Goal: Find specific page/section: Find specific page/section

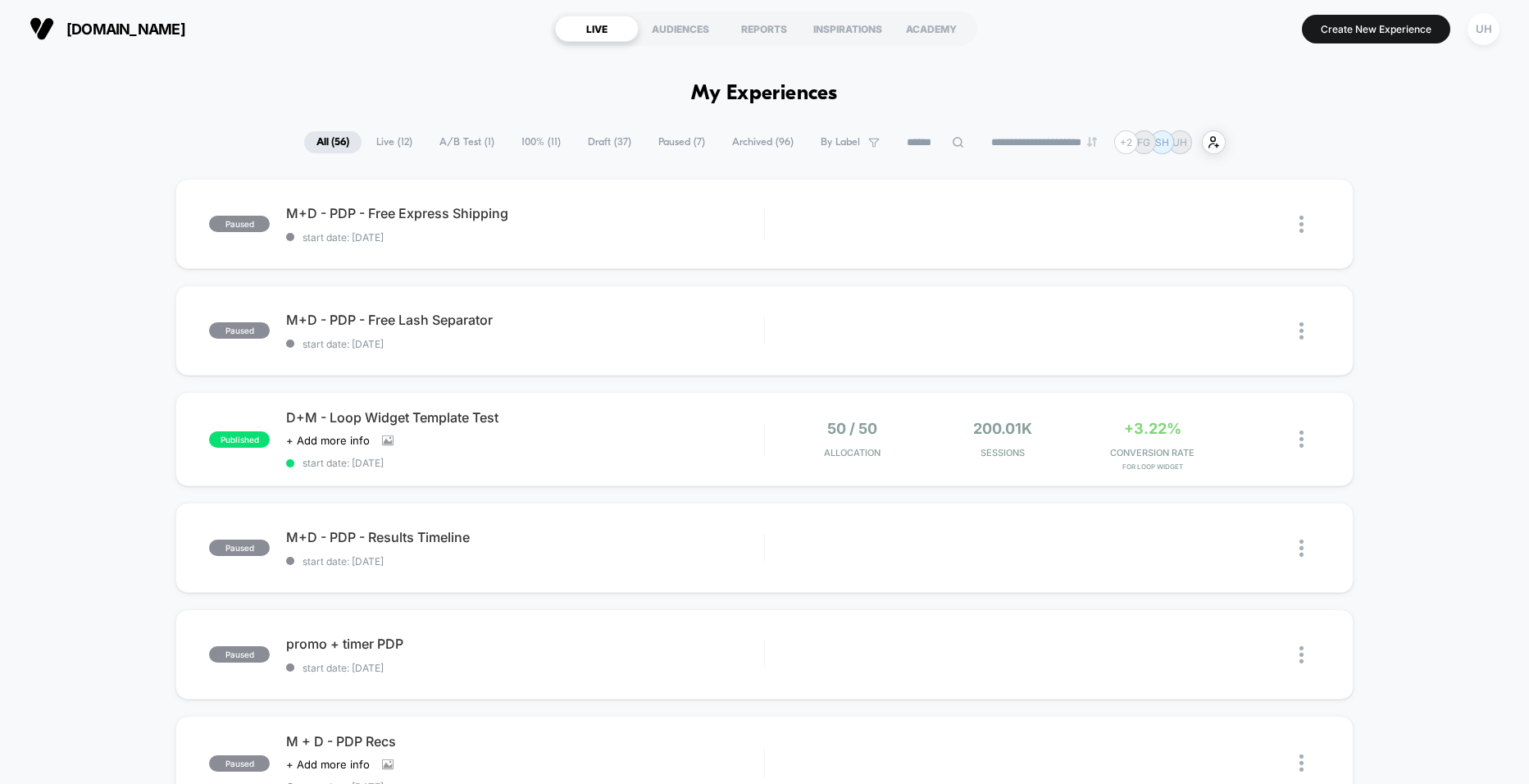
click at [540, 137] on span "100% ( 11 )" at bounding box center [541, 143] width 64 height 23
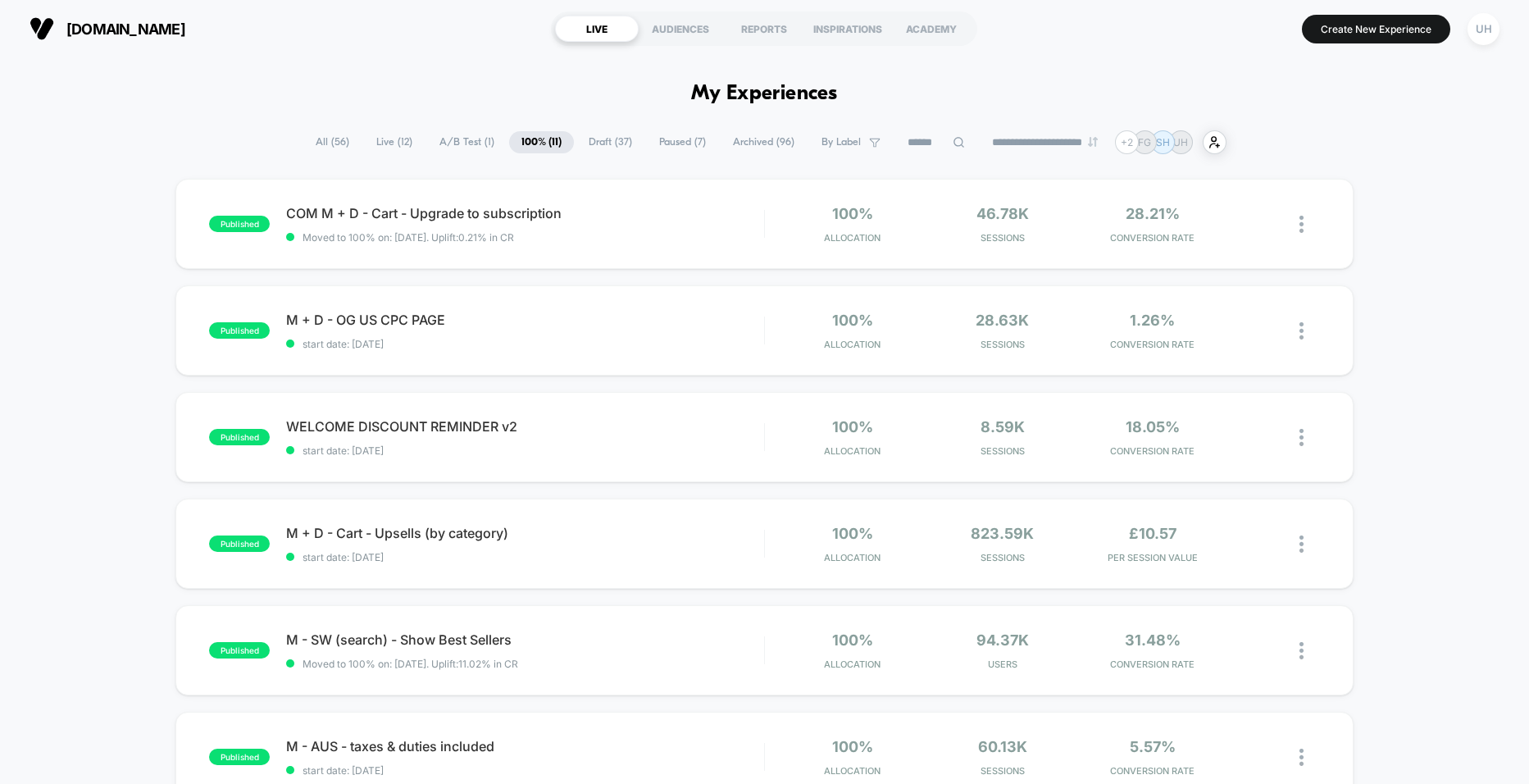
click at [476, 146] on span "A/B Test ( 1 )" at bounding box center [467, 143] width 80 height 23
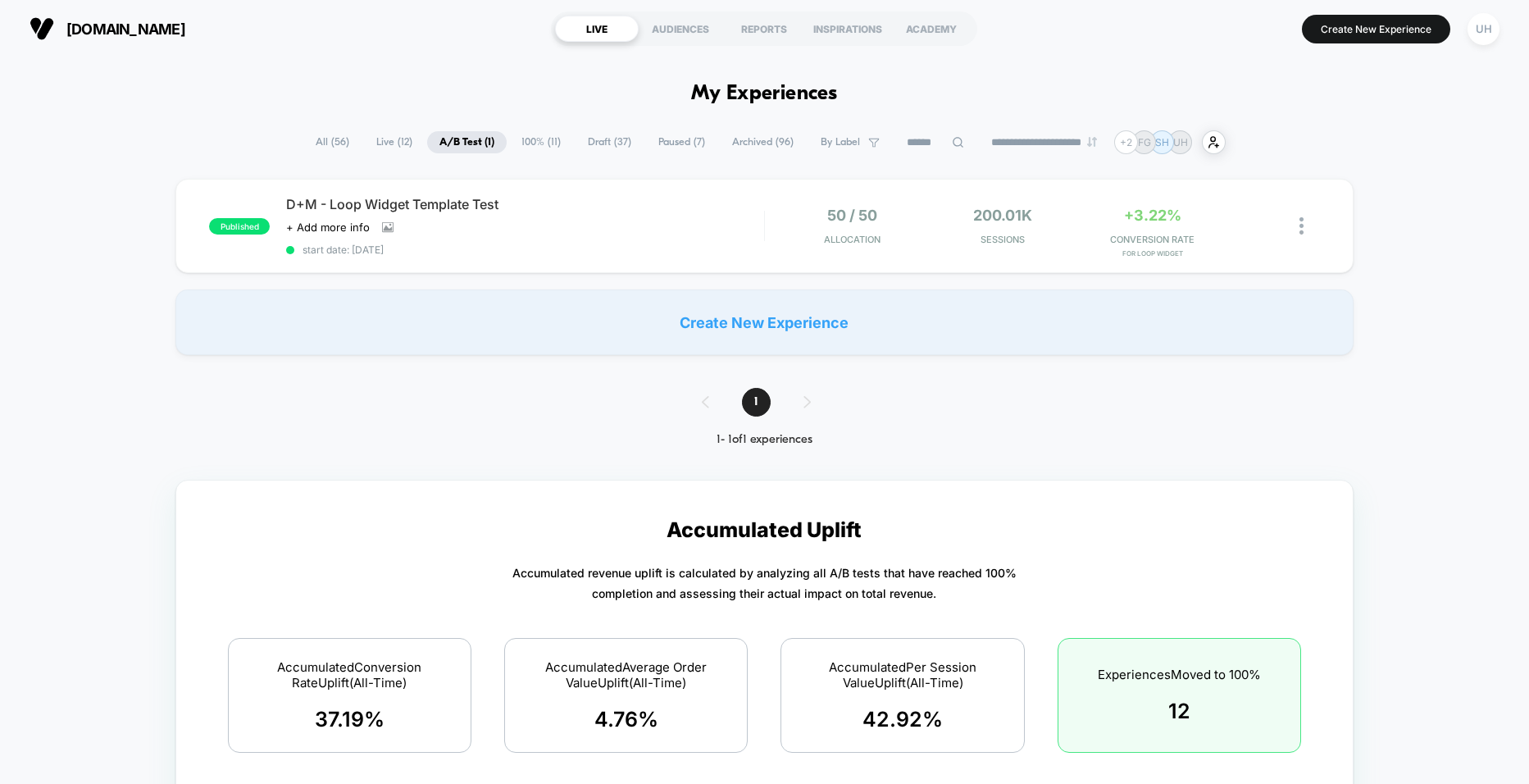
click at [382, 146] on span "Live ( 12 )" at bounding box center [394, 143] width 61 height 23
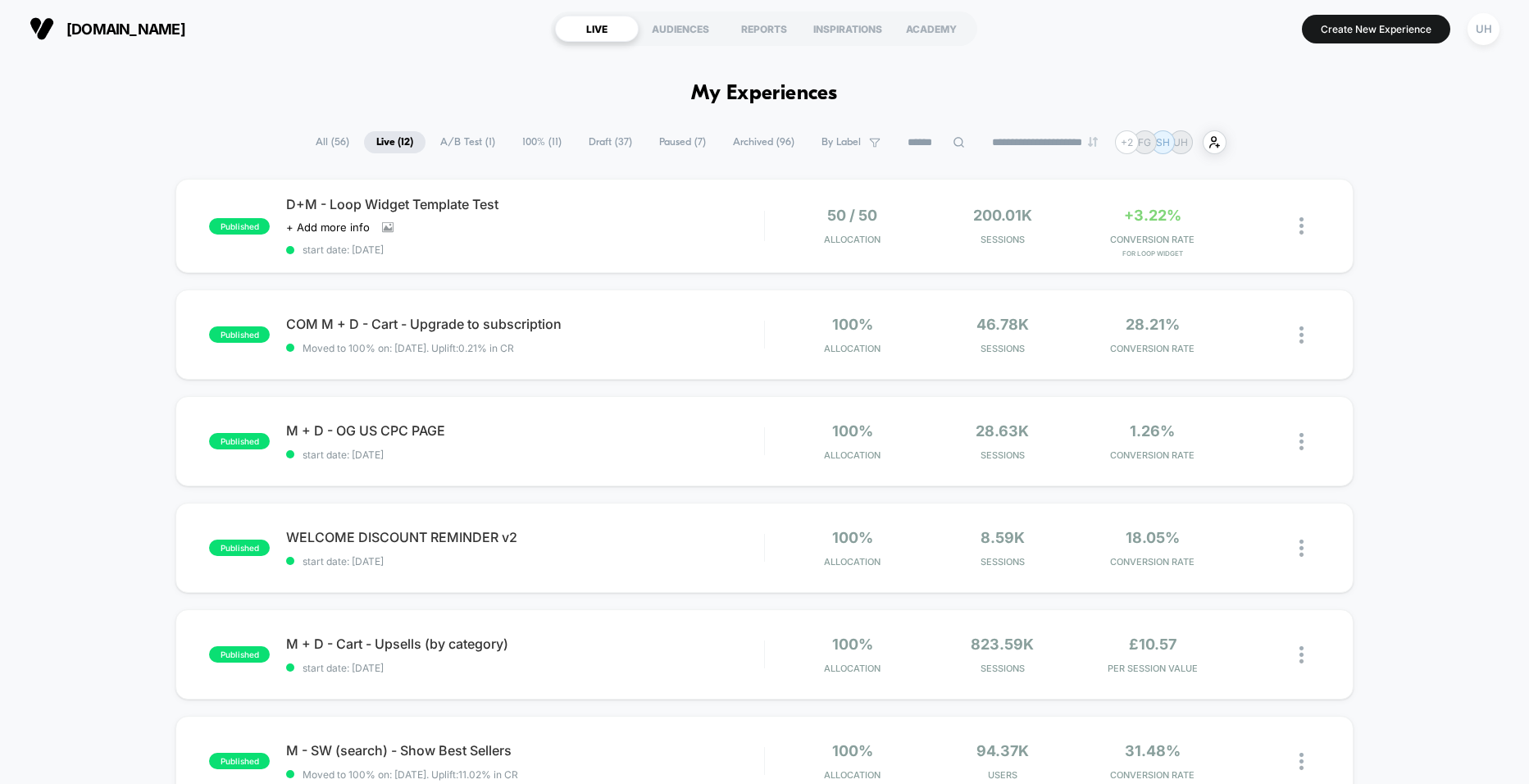
click at [323, 144] on span "All ( 56 )" at bounding box center [332, 143] width 58 height 23
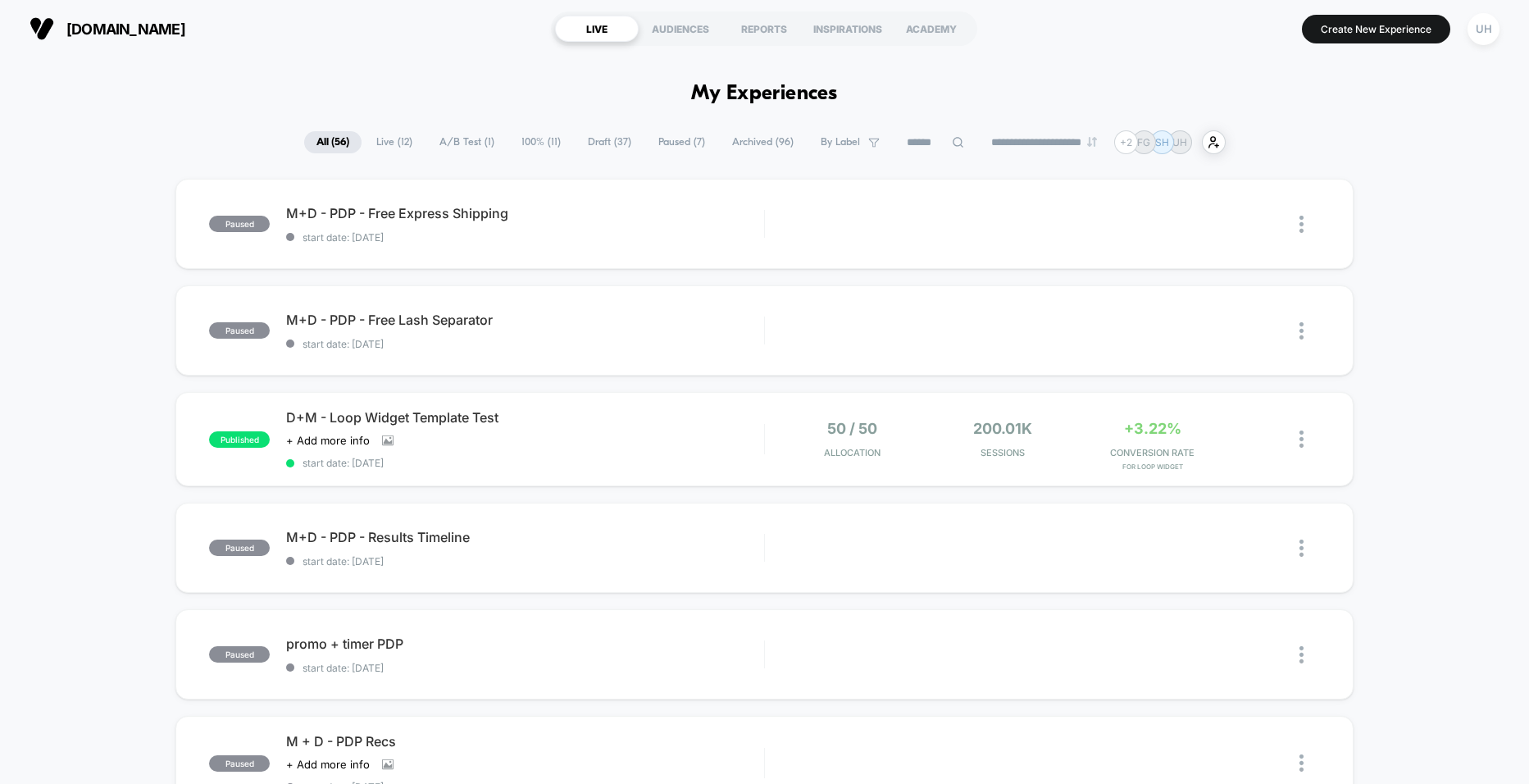
click at [752, 139] on span "Archived ( 96 )" at bounding box center [764, 143] width 86 height 23
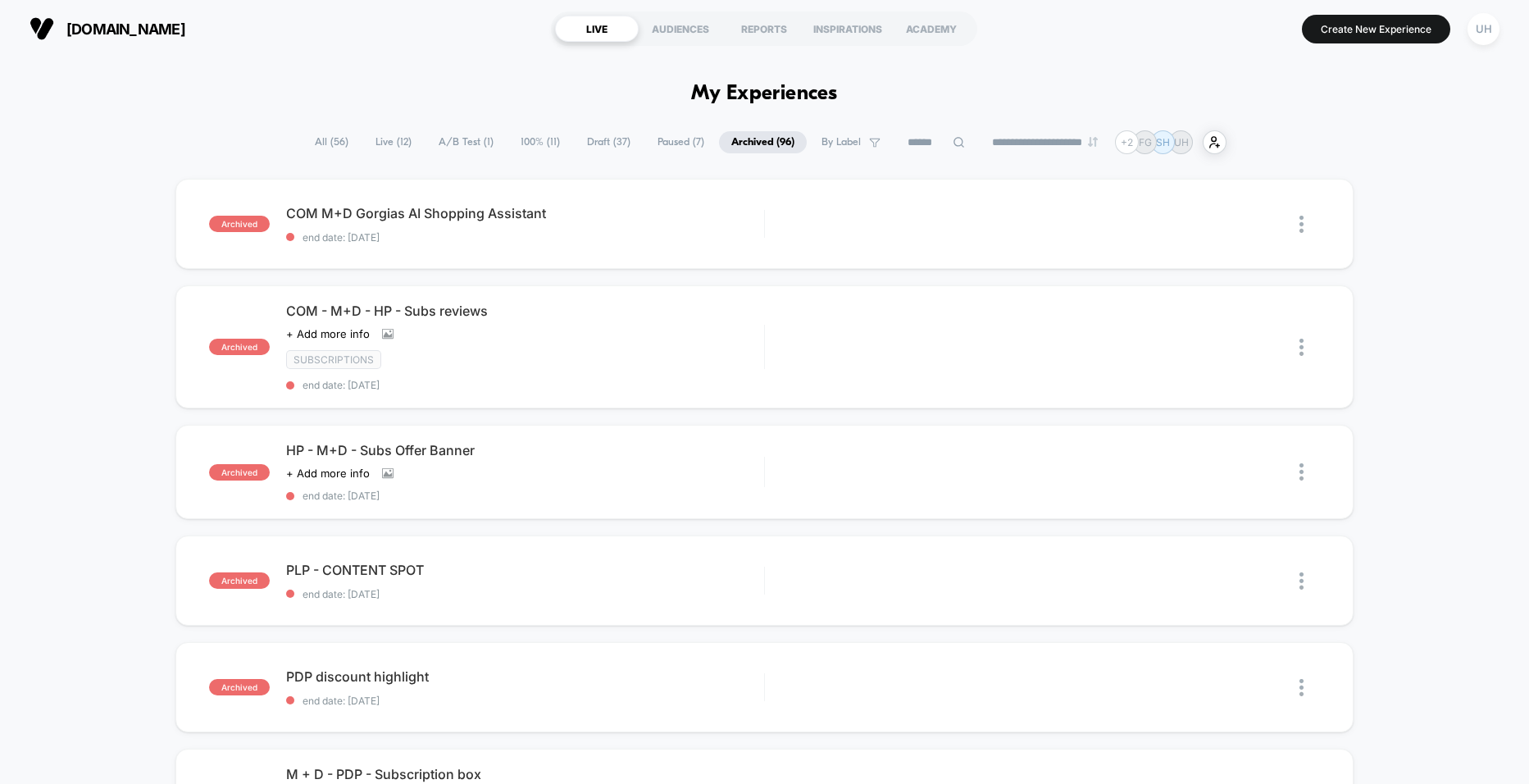
click at [681, 145] on span "Paused ( 7 )" at bounding box center [681, 143] width 71 height 23
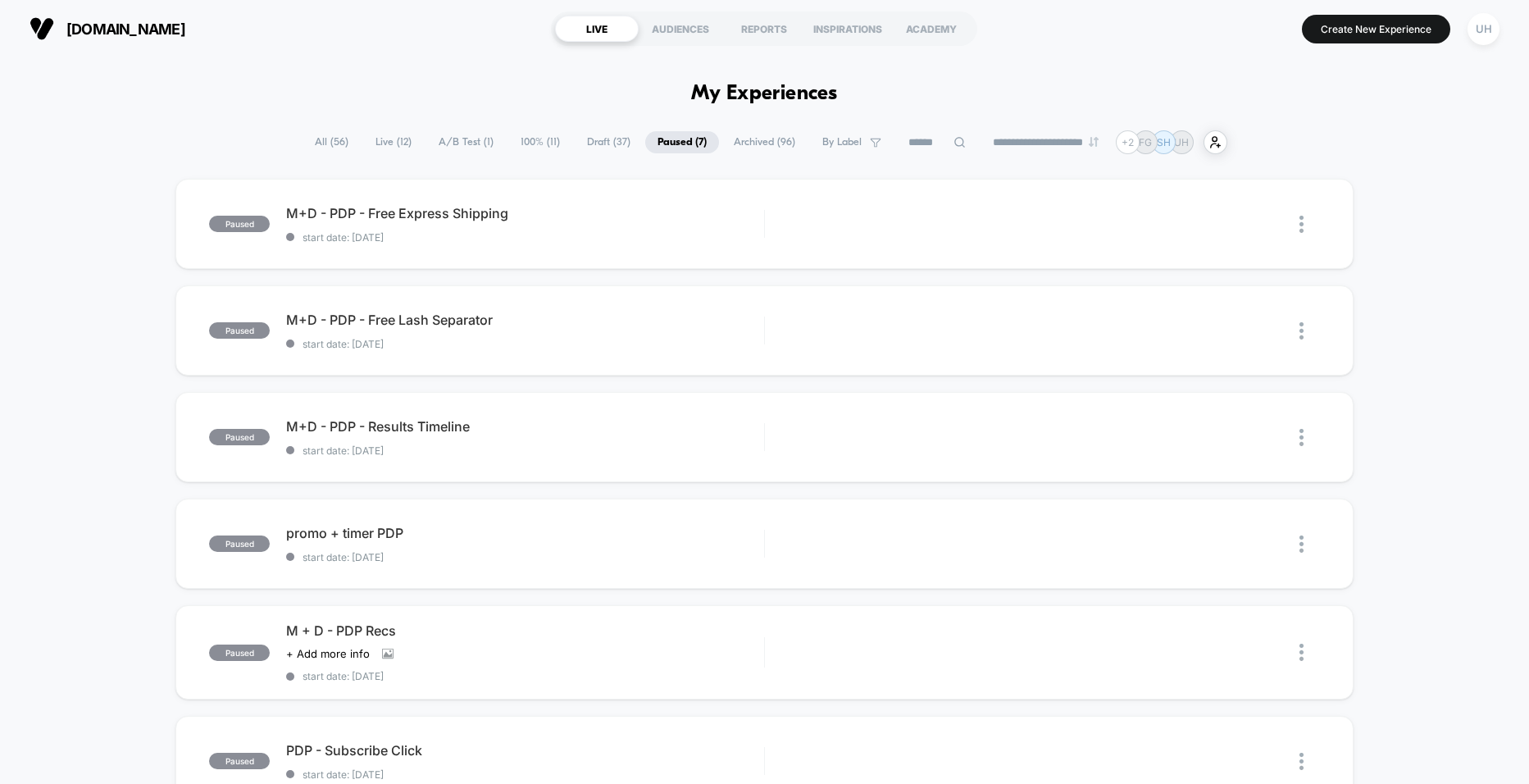
click at [594, 139] on span "Draft ( 37 )" at bounding box center [609, 143] width 68 height 23
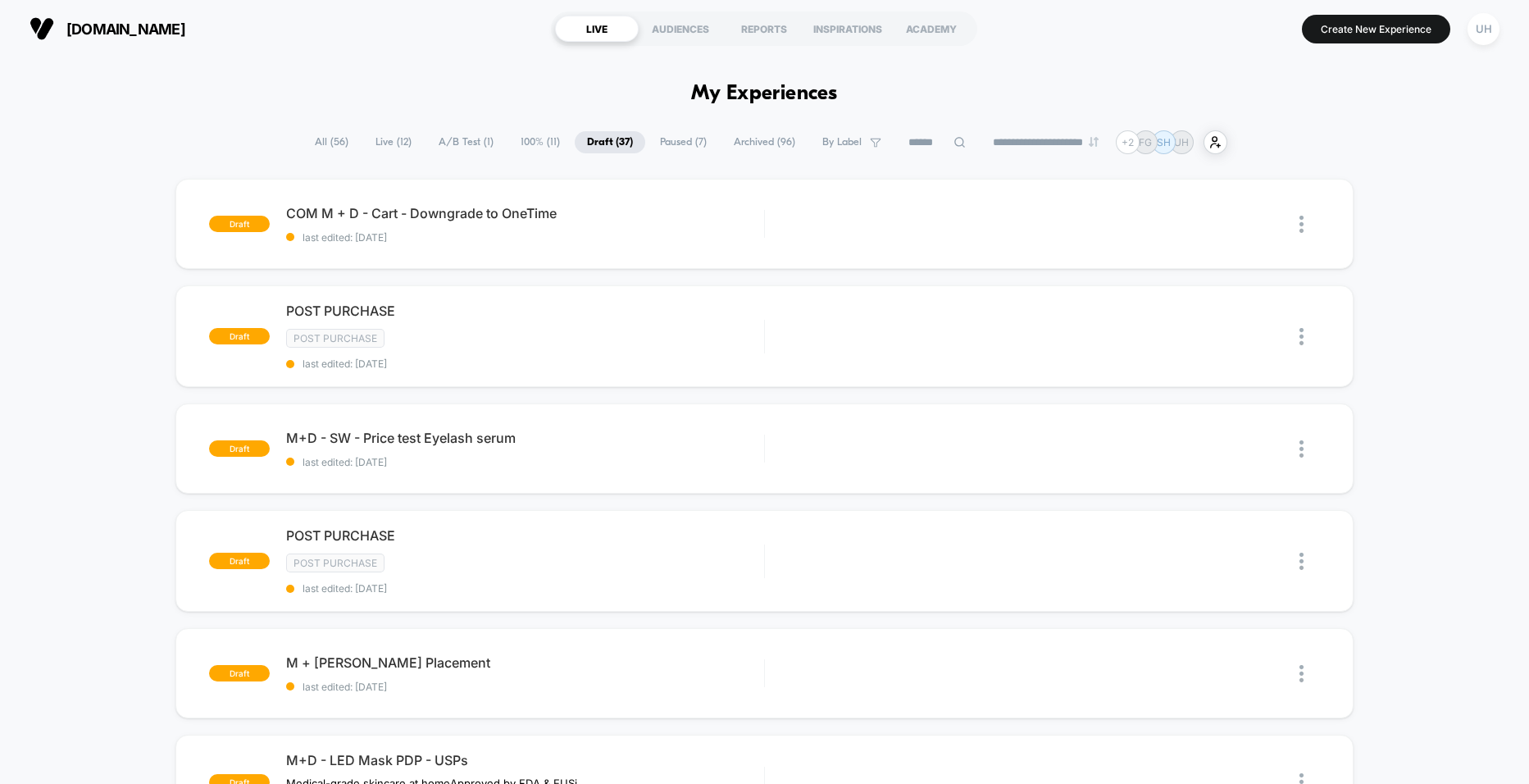
click at [530, 139] on span "100% ( 11 )" at bounding box center [540, 143] width 64 height 23
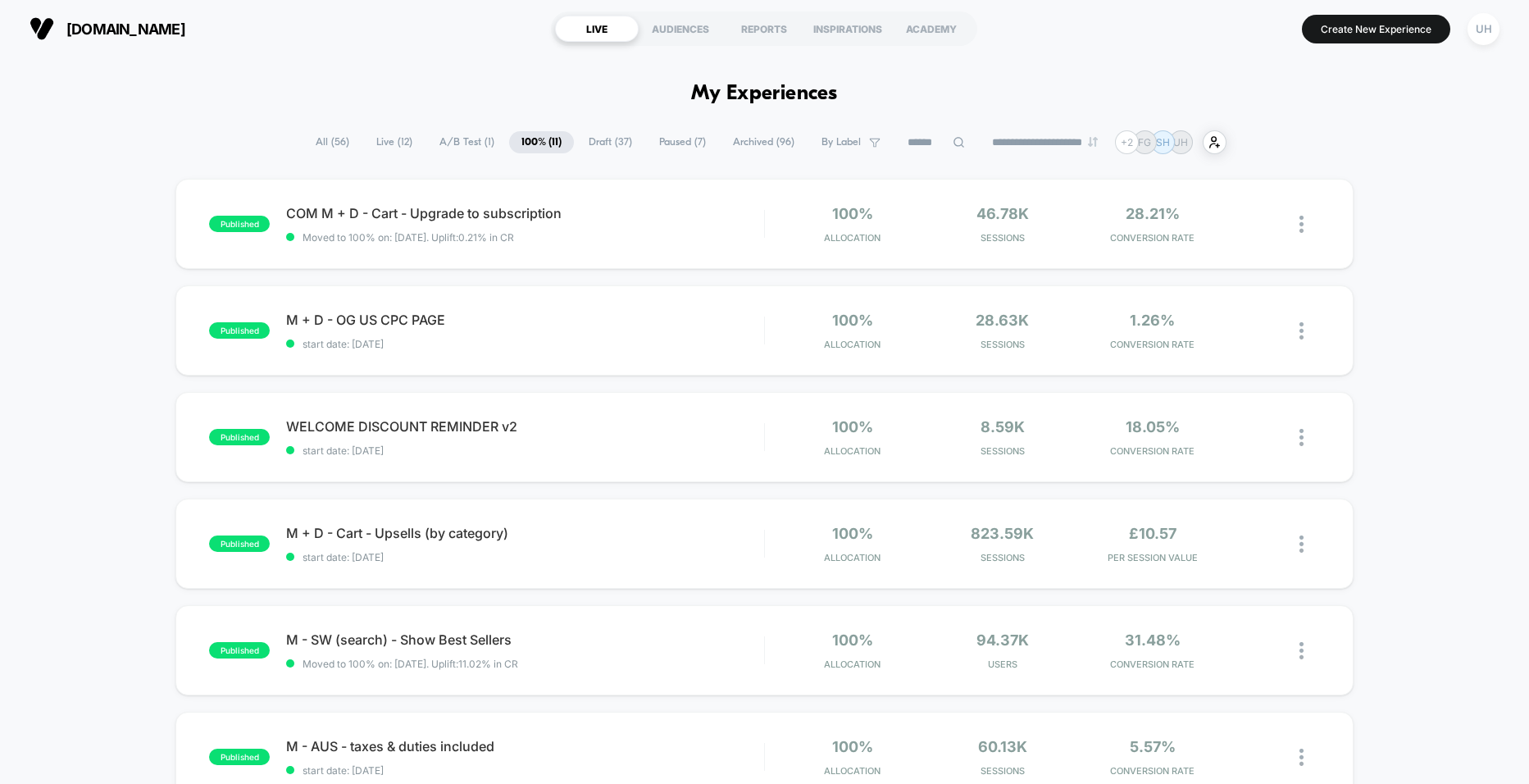
click at [473, 139] on span "A/B Test ( 1 )" at bounding box center [467, 143] width 80 height 23
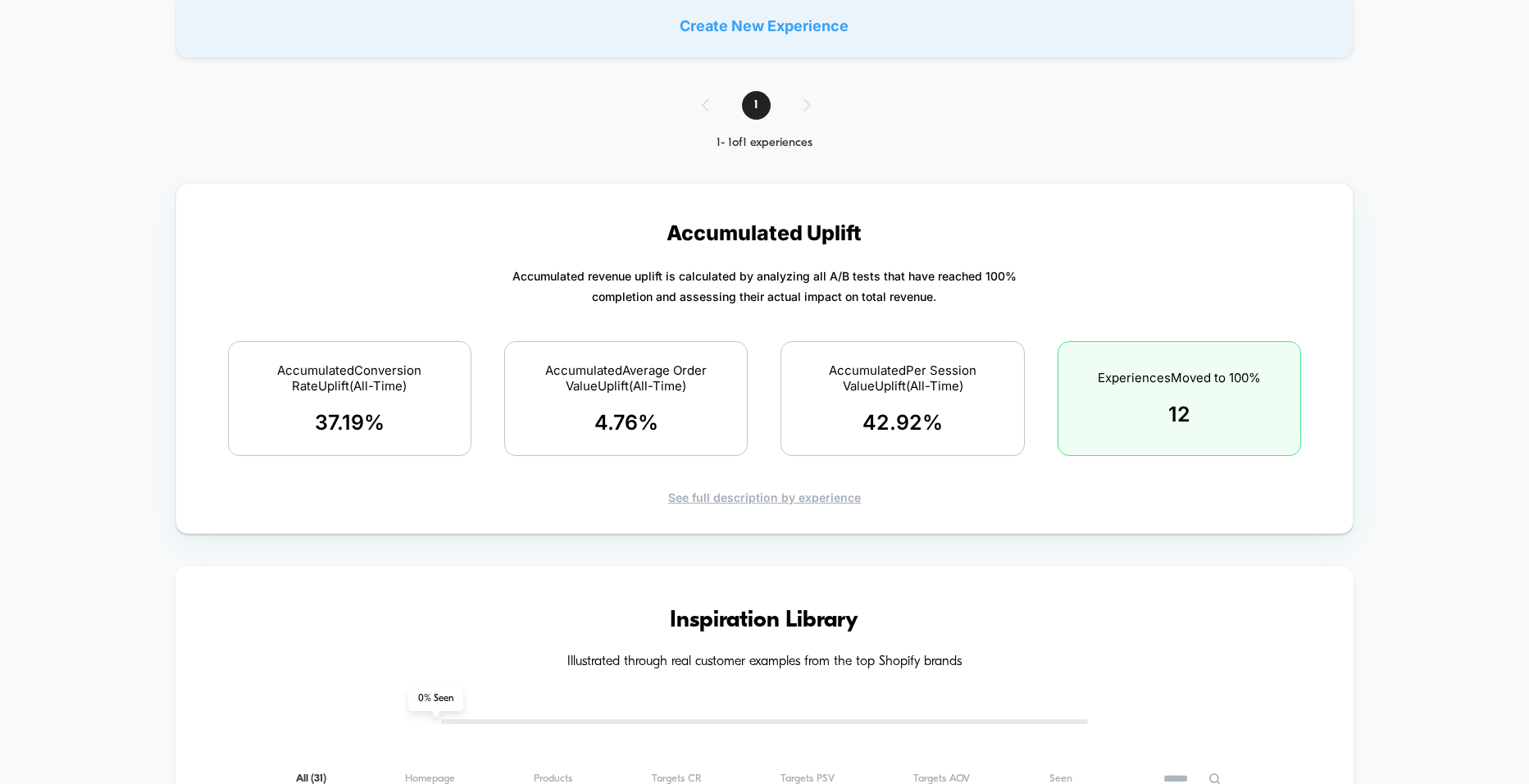
scroll to position [298, 0]
click at [845, 489] on div "See full description by experience" at bounding box center [764, 496] width 1119 height 14
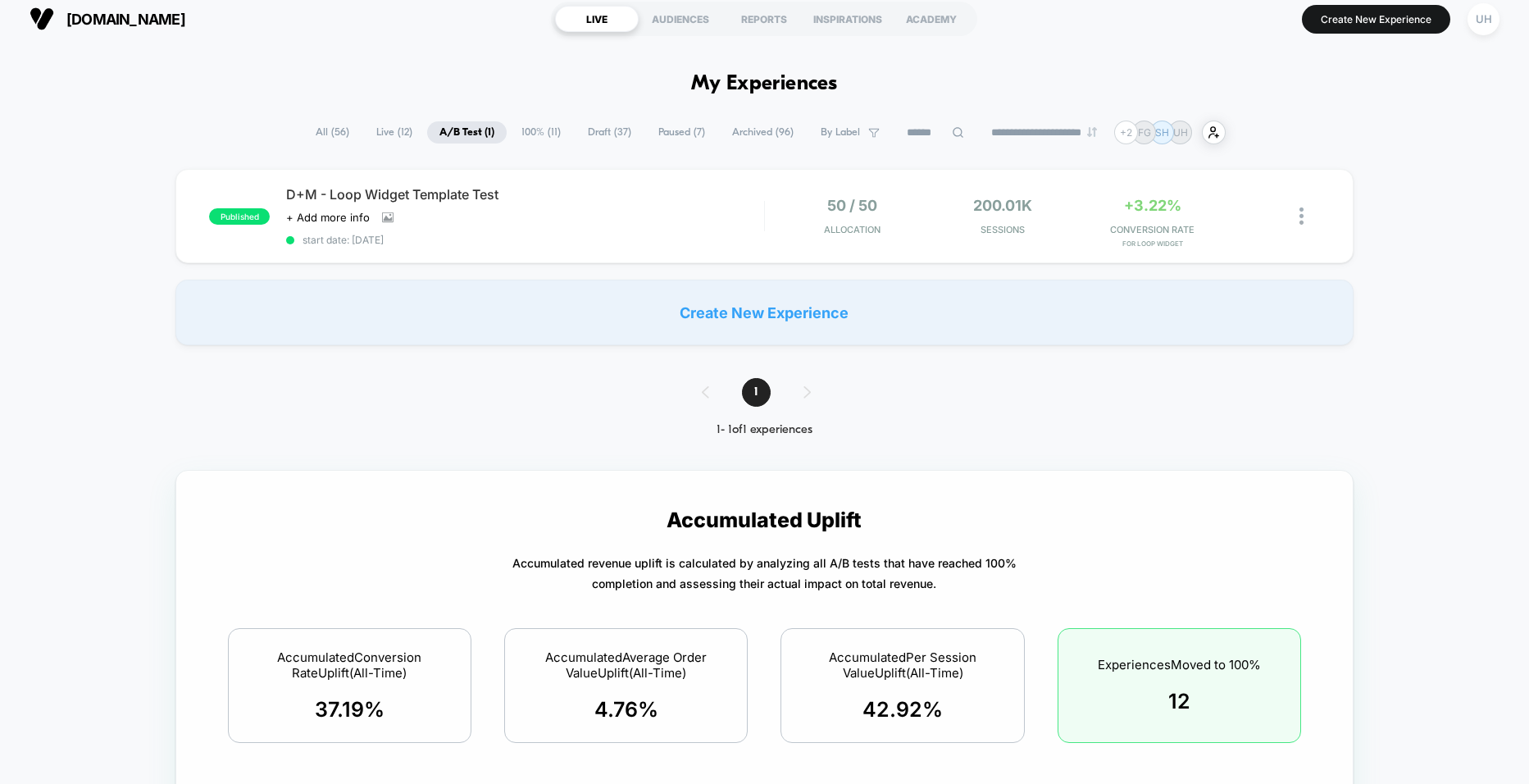
scroll to position [0, 0]
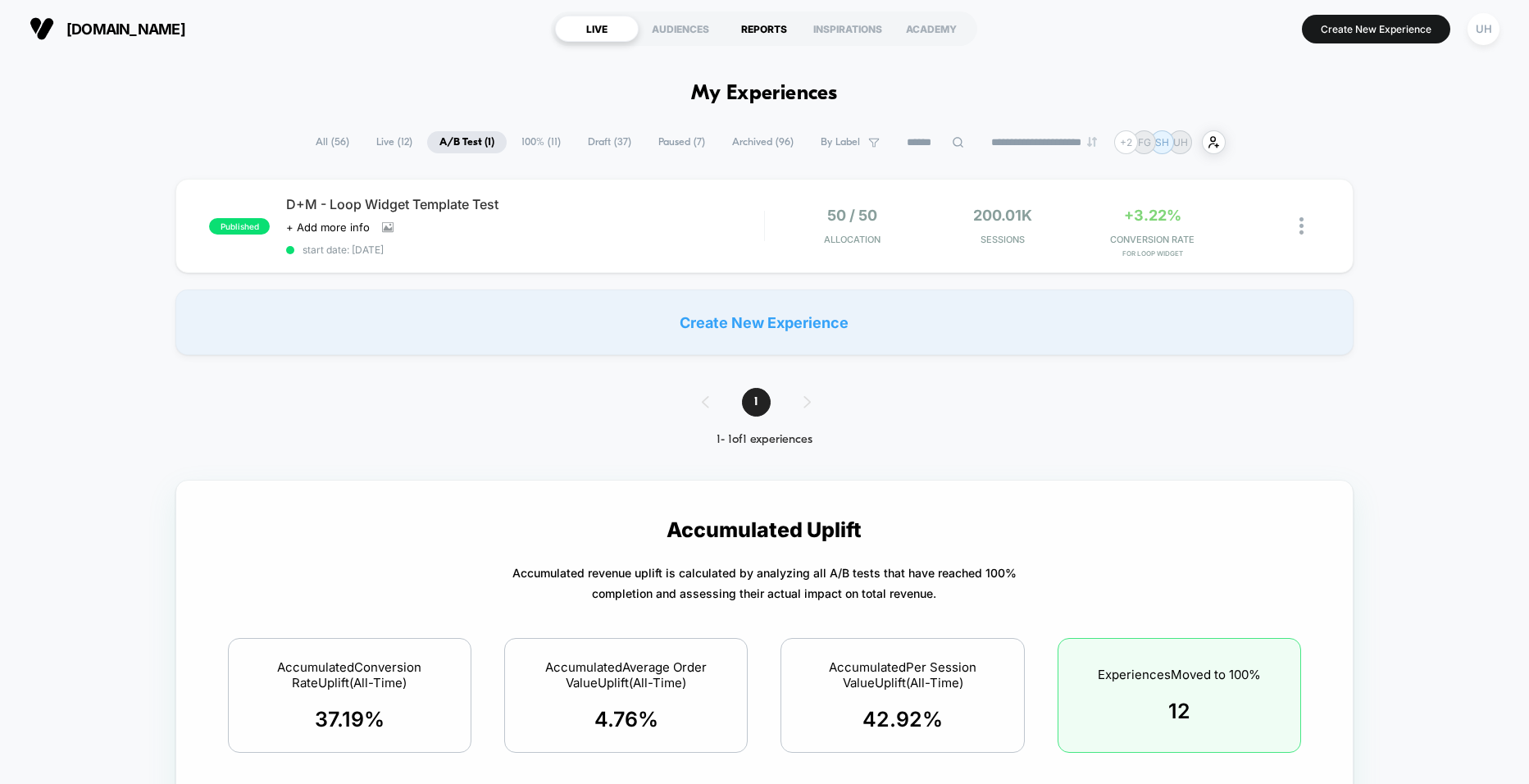
click at [778, 26] on div "REPORTS" at bounding box center [764, 29] width 84 height 26
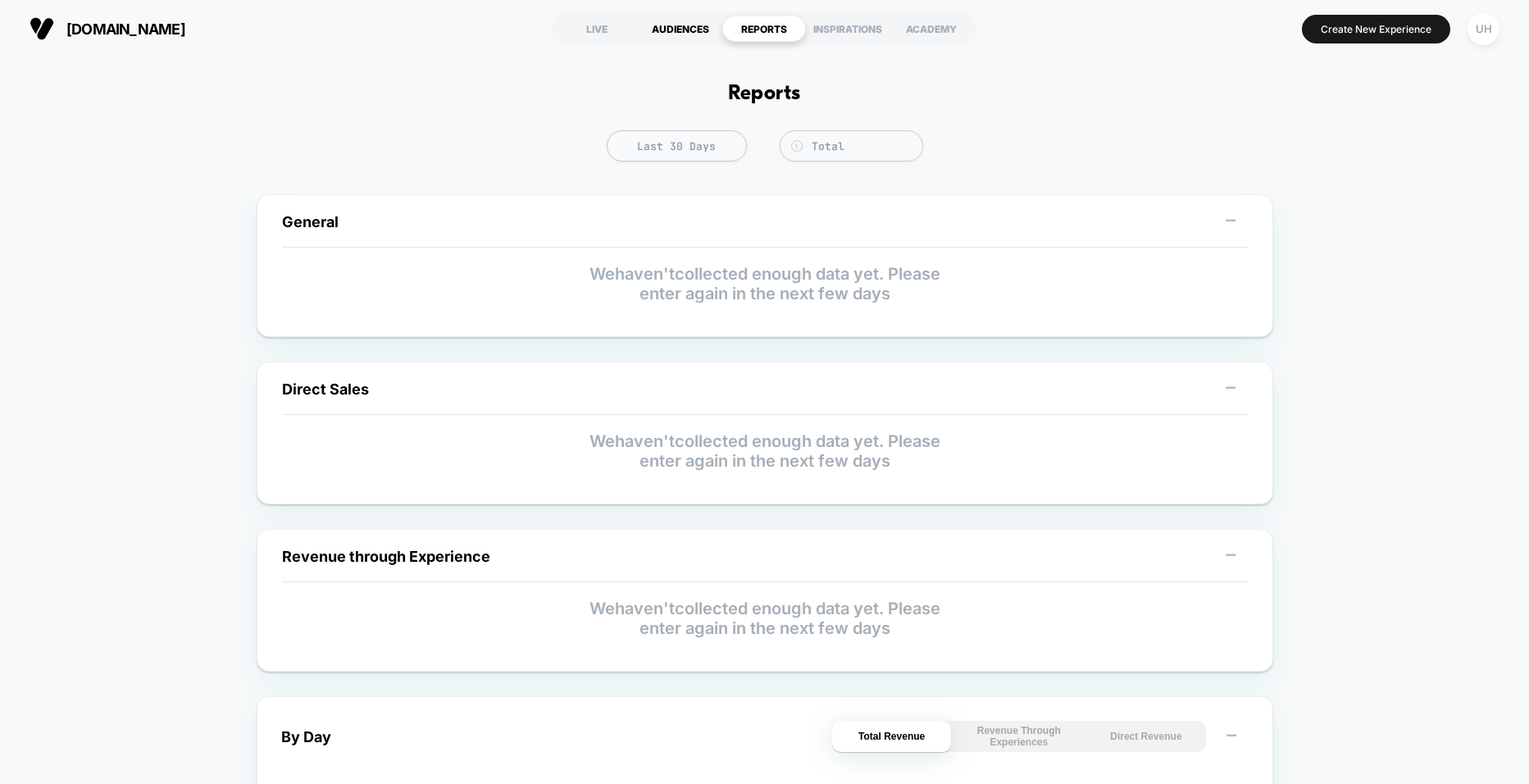
click at [686, 31] on div "AUDIENCES" at bounding box center [680, 29] width 84 height 26
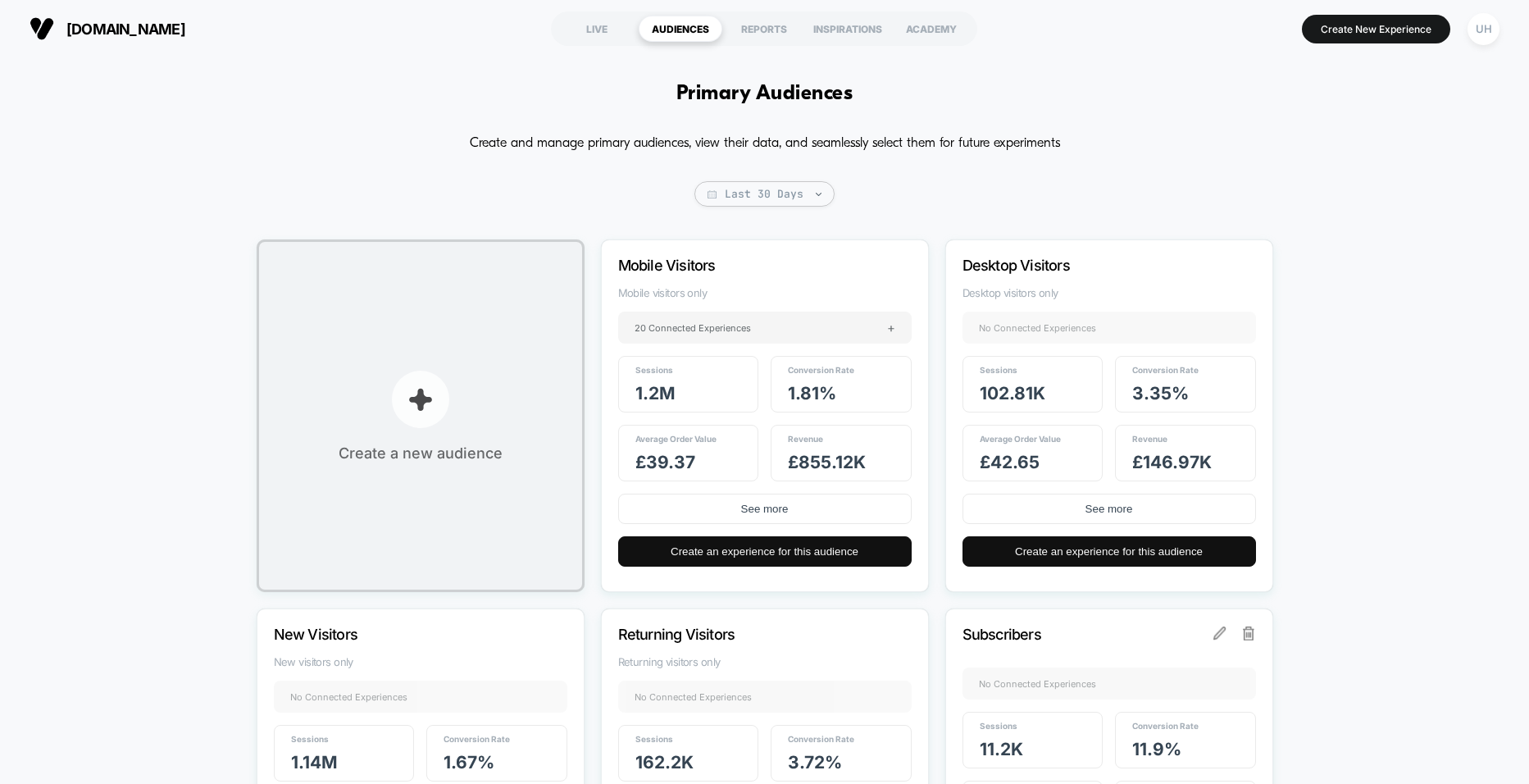
click at [420, 412] on p "button" at bounding box center [420, 399] width 57 height 57
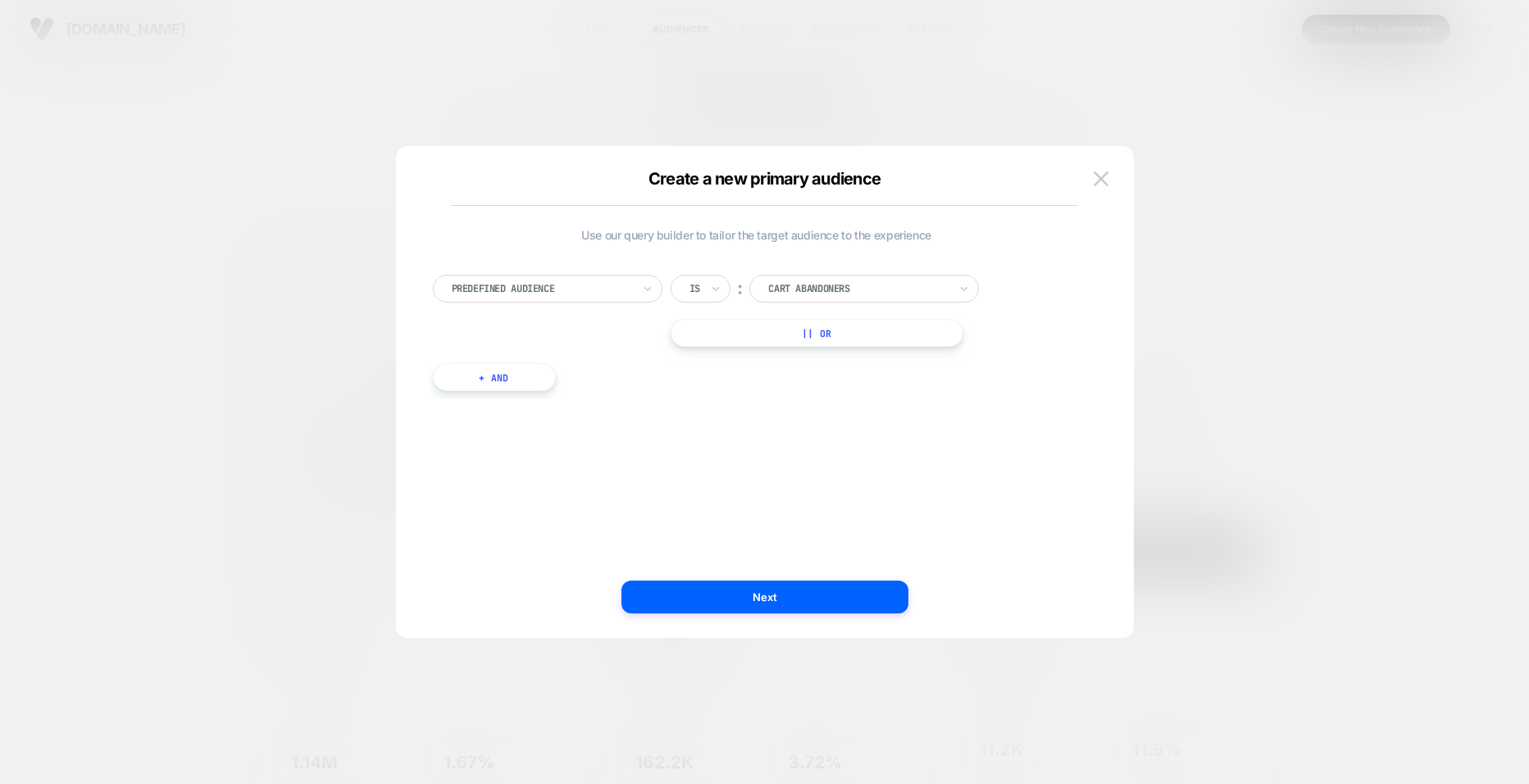
click at [608, 278] on div "Predefined Audience" at bounding box center [548, 288] width 229 height 28
click at [553, 361] on div "Predefined Audience" at bounding box center [555, 356] width 213 height 26
click at [831, 291] on div at bounding box center [858, 288] width 180 height 15
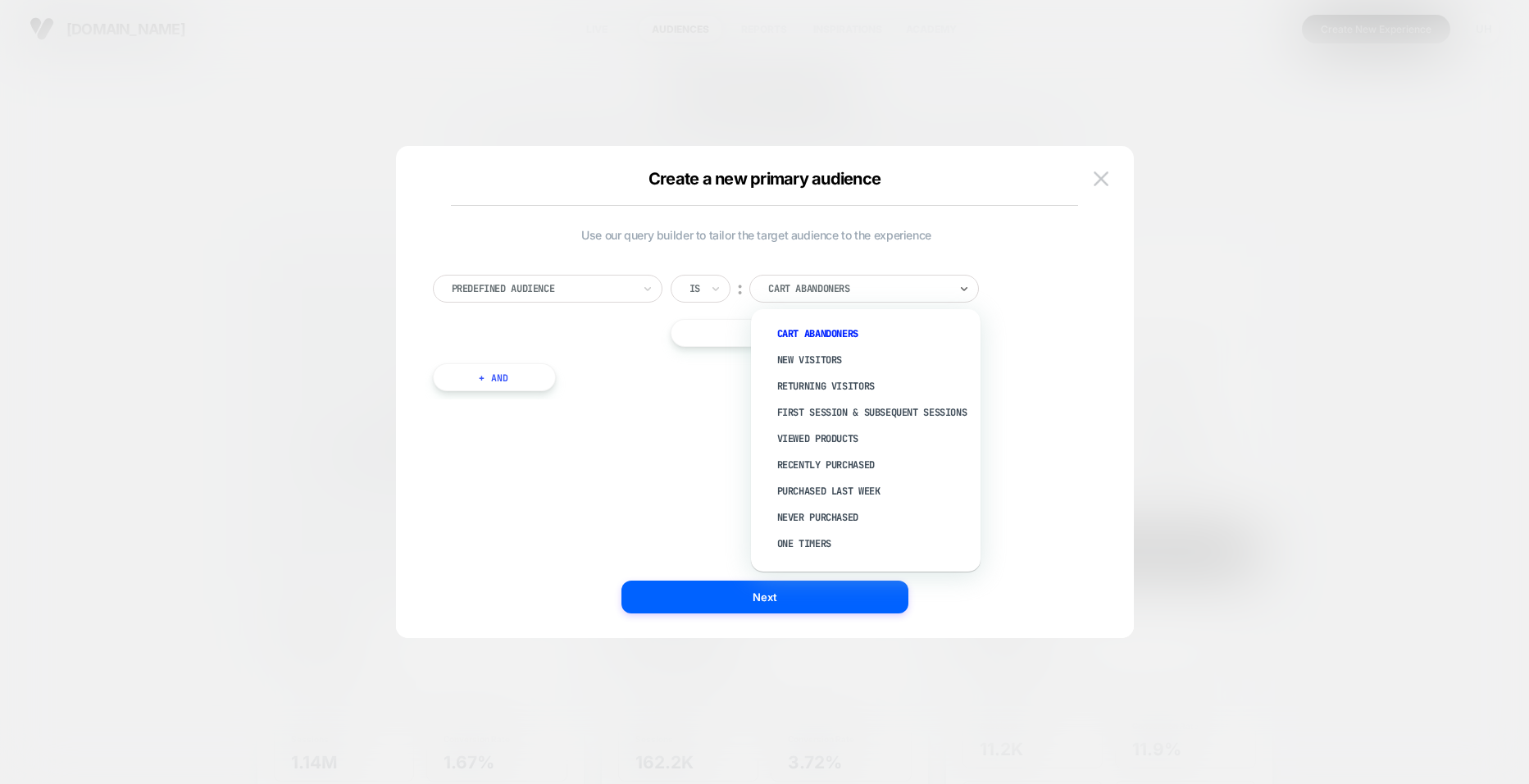
click at [579, 288] on div at bounding box center [542, 288] width 180 height 15
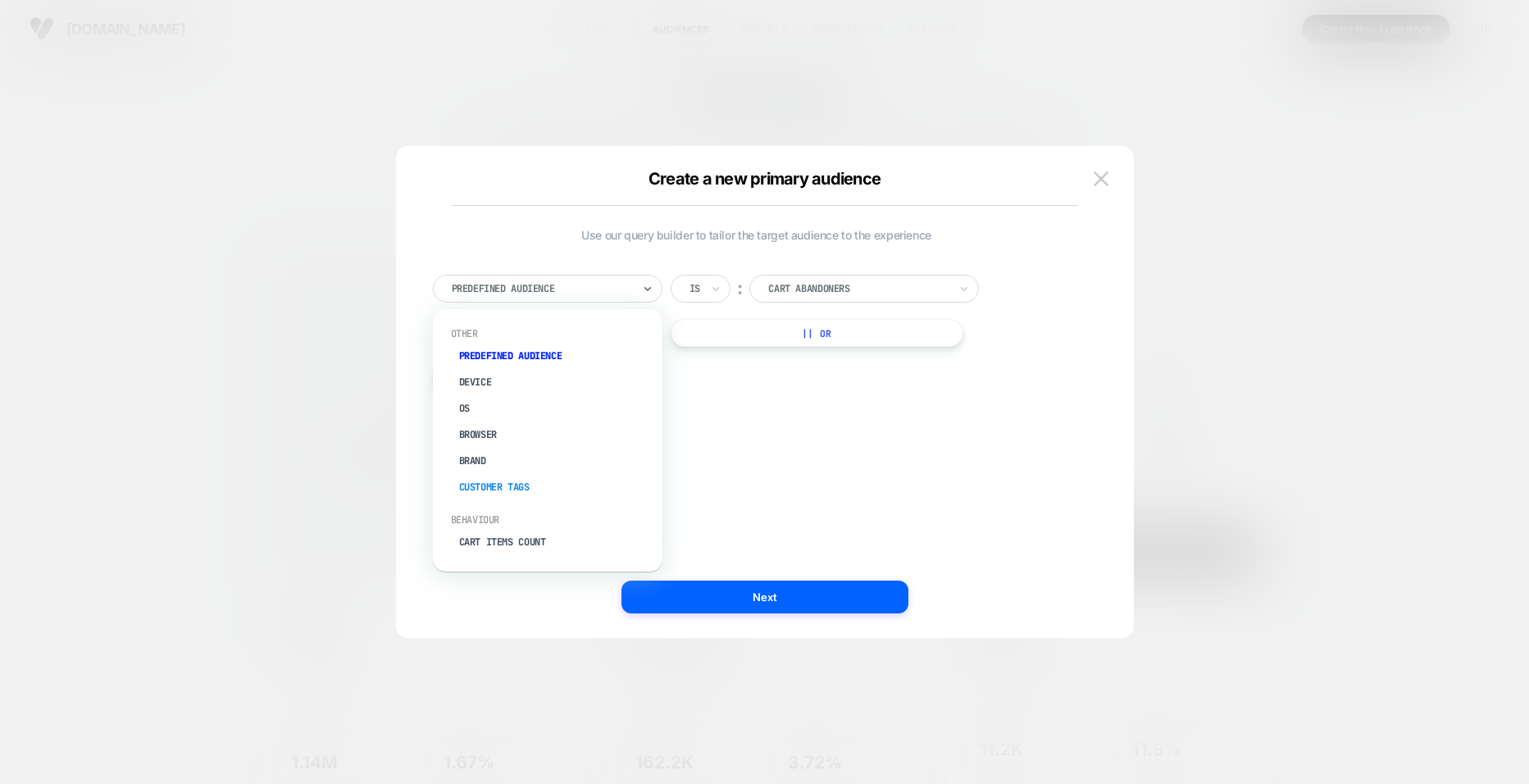
click at [474, 484] on div "Customer Tags" at bounding box center [555, 487] width 213 height 26
click at [870, 296] on div "Active Subscriber" at bounding box center [858, 288] width 184 height 18
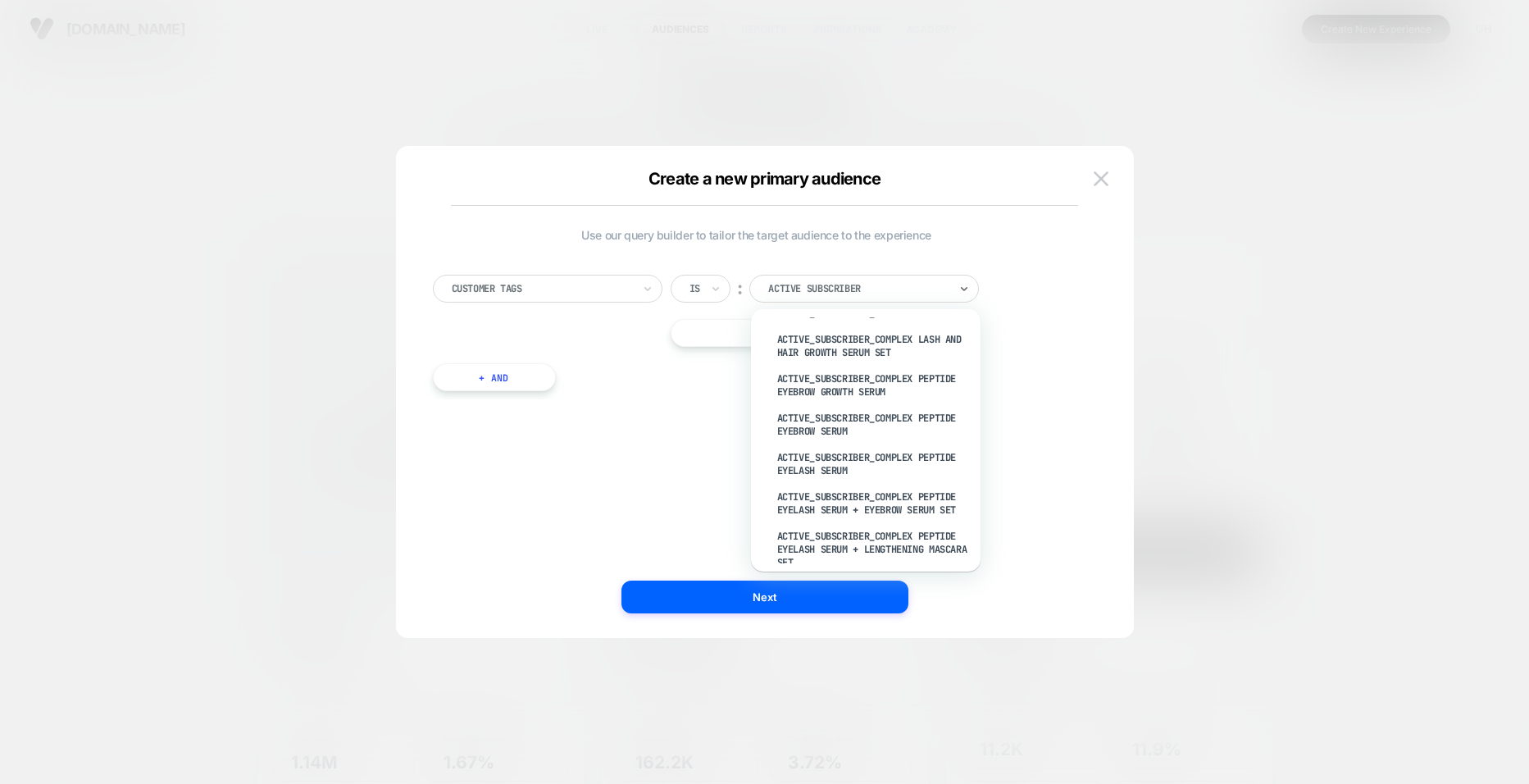
scroll to position [939, 0]
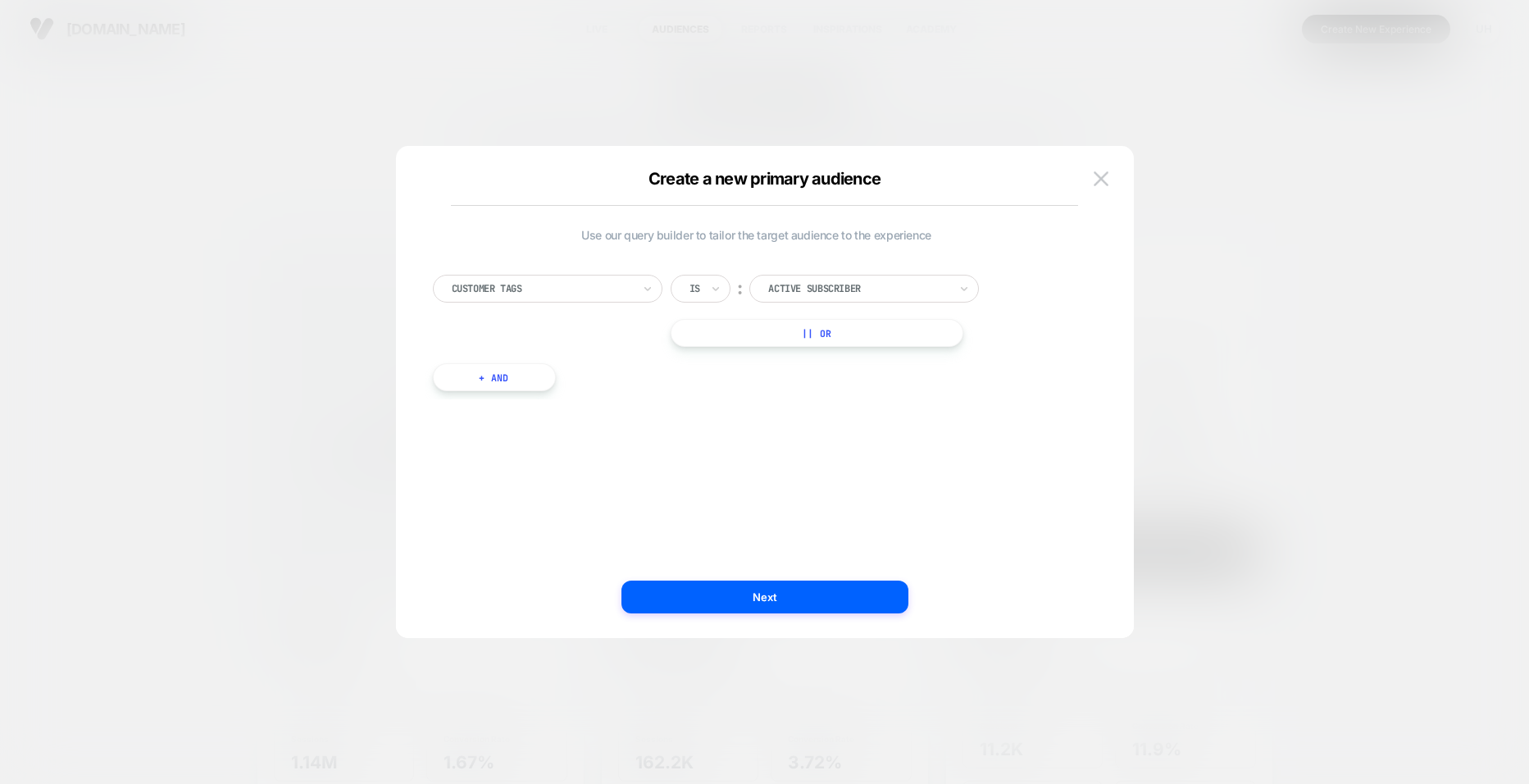
click at [897, 289] on div at bounding box center [858, 288] width 180 height 15
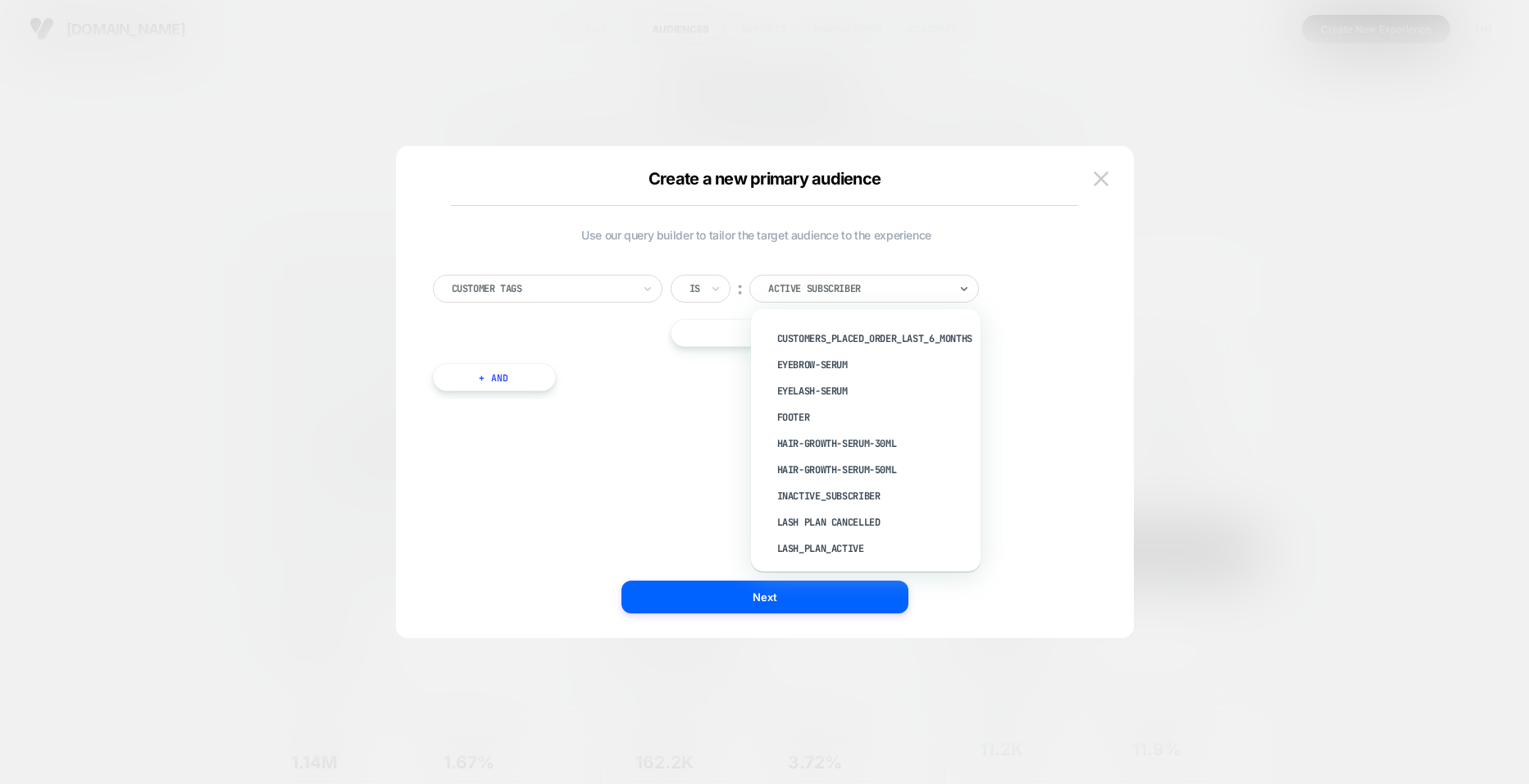
scroll to position [6400, 0]
